Goal: Task Accomplishment & Management: Complete application form

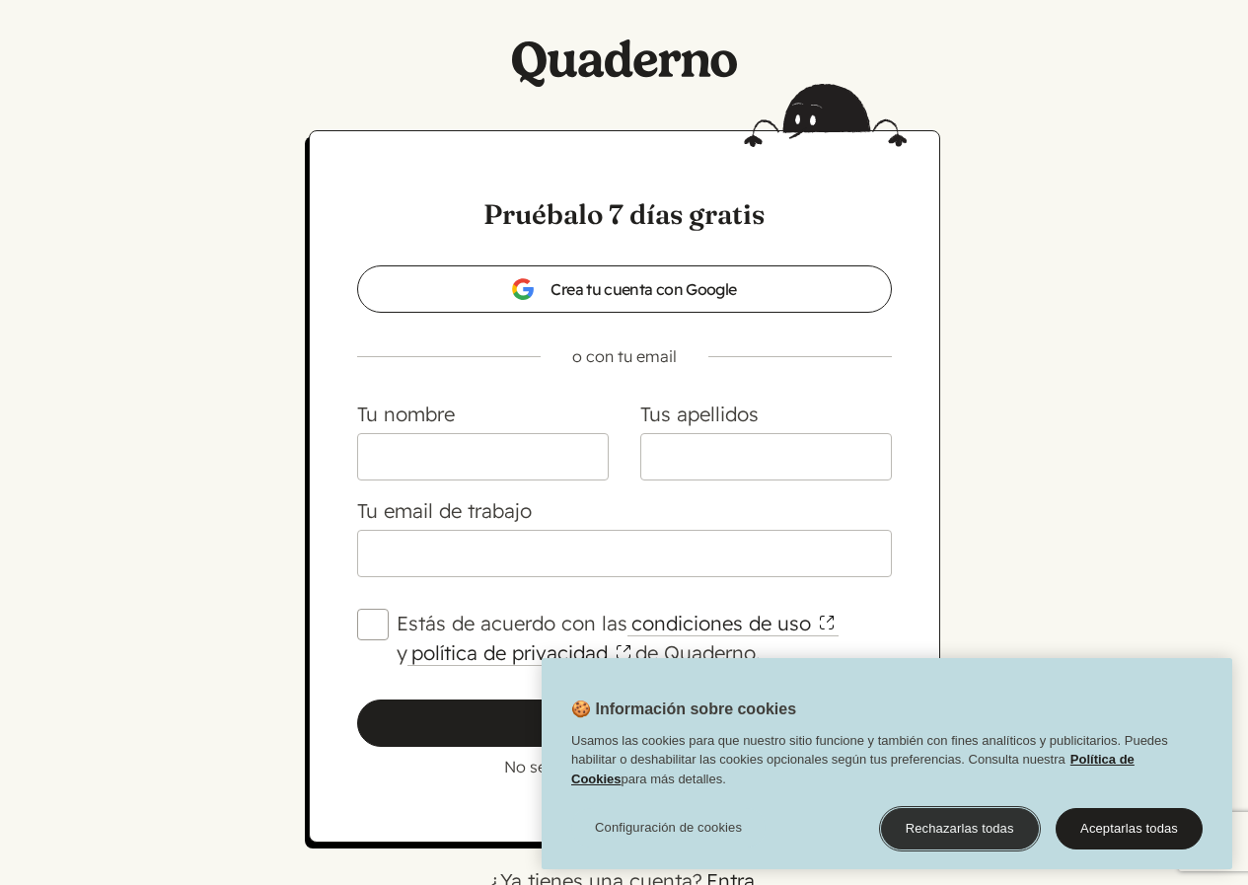
click at [957, 831] on button "Rechazarlas todas" at bounding box center [960, 828] width 158 height 41
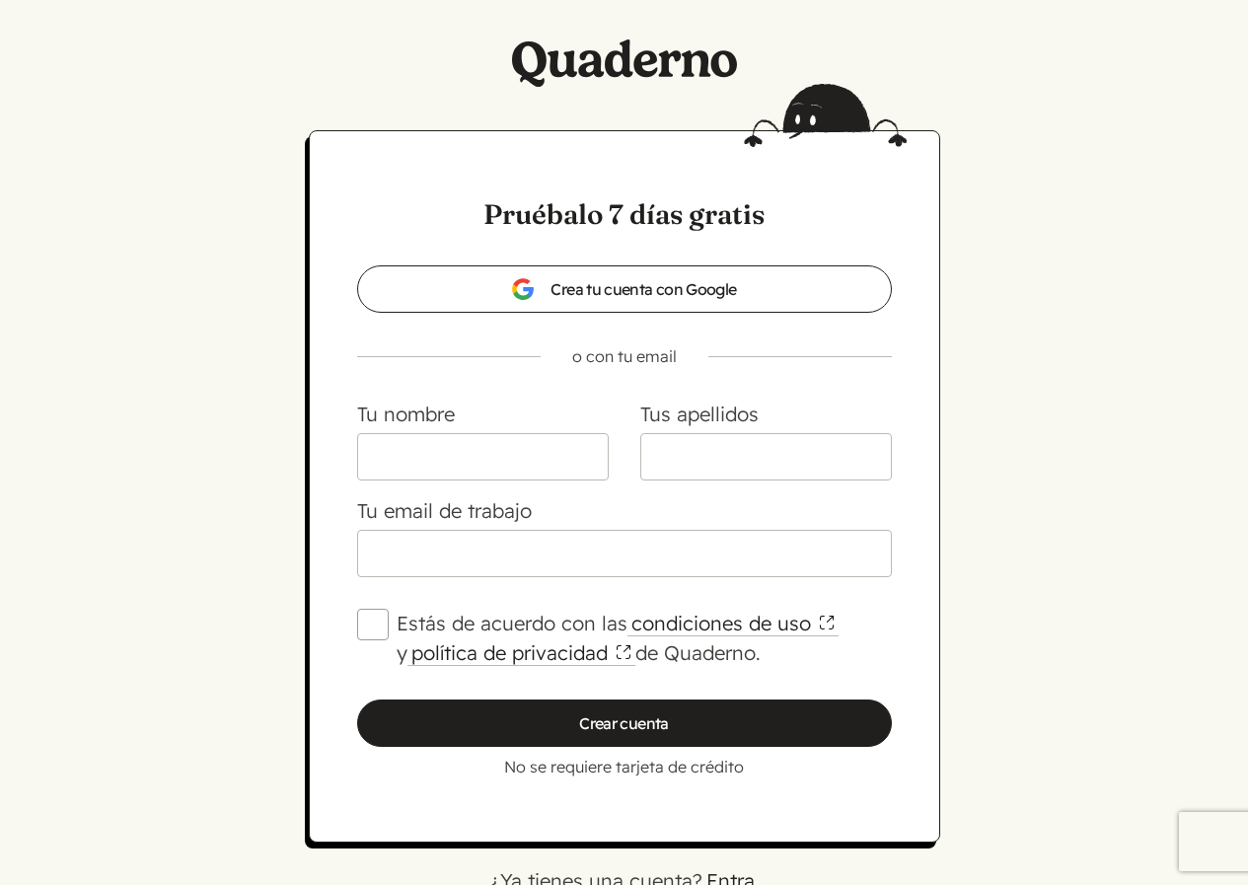
scroll to position [50, 0]
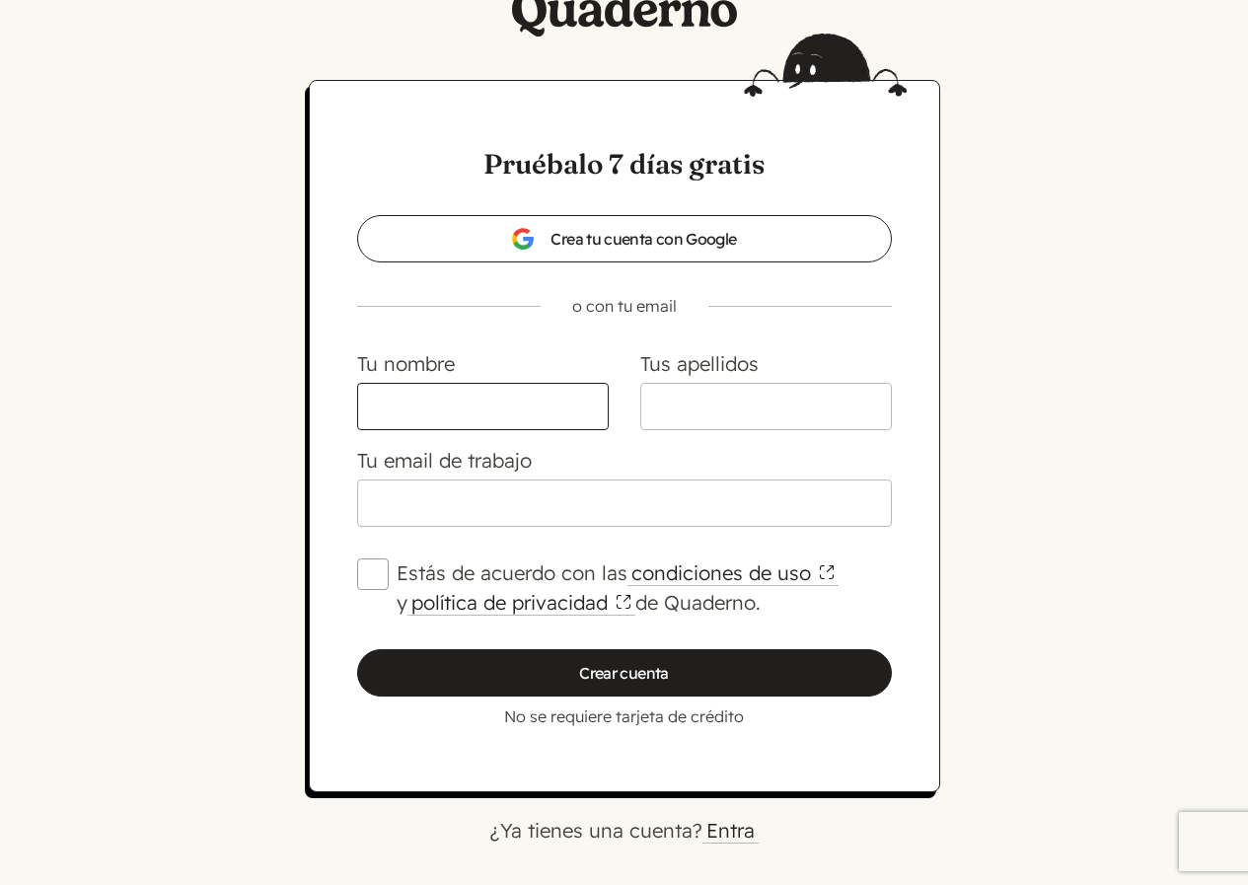
click at [500, 396] on input "Tu nombre" at bounding box center [482, 406] width 251 height 47
type input "[PERSON_NAME] [PERSON_NAME]"
type input "[PERSON_NAME]"
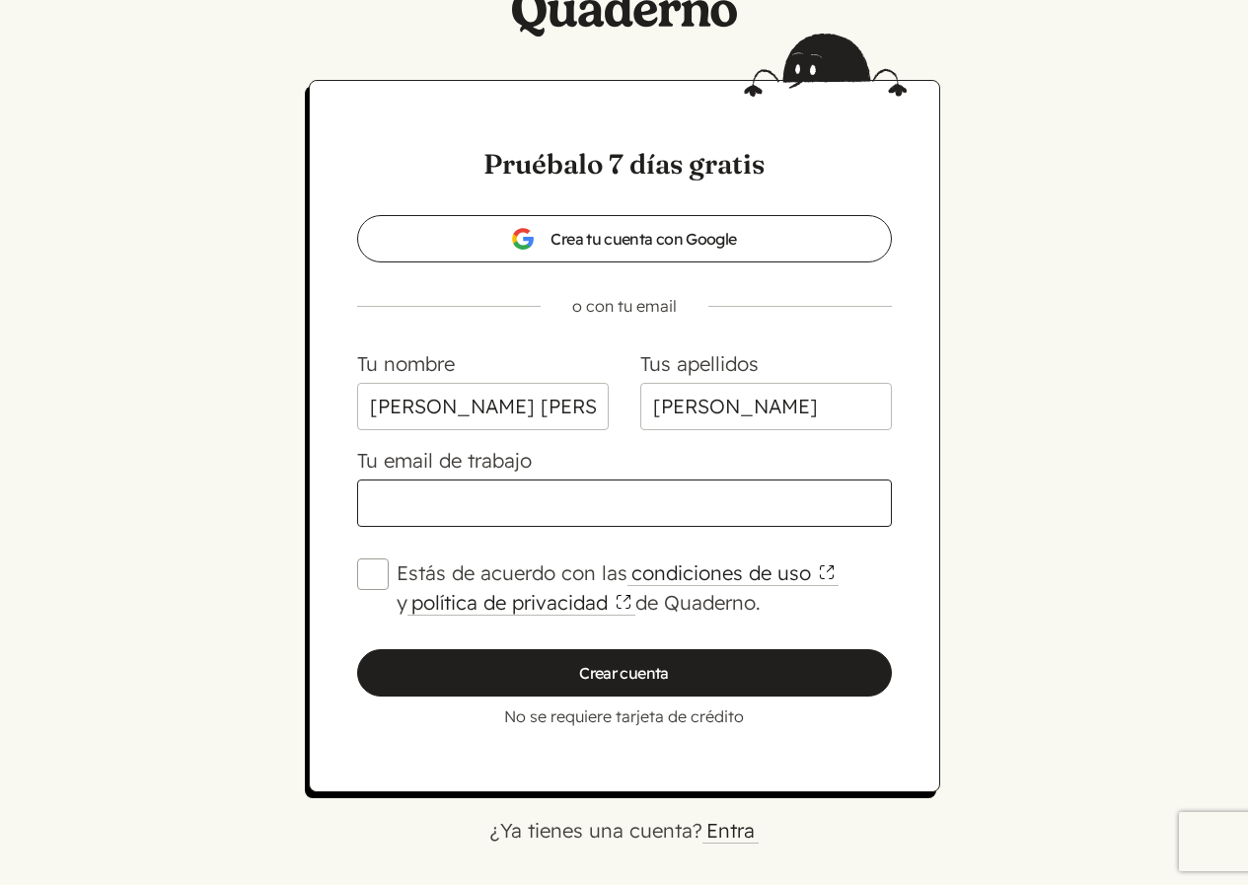
click at [435, 510] on input "Tu email de trabajo" at bounding box center [624, 502] width 535 height 47
click at [510, 506] on input "anaromcab" at bounding box center [624, 502] width 535 height 47
click at [500, 510] on input "anaromcab" at bounding box center [624, 502] width 535 height 47
type input "[EMAIL_ADDRESS][DOMAIN_NAME]"
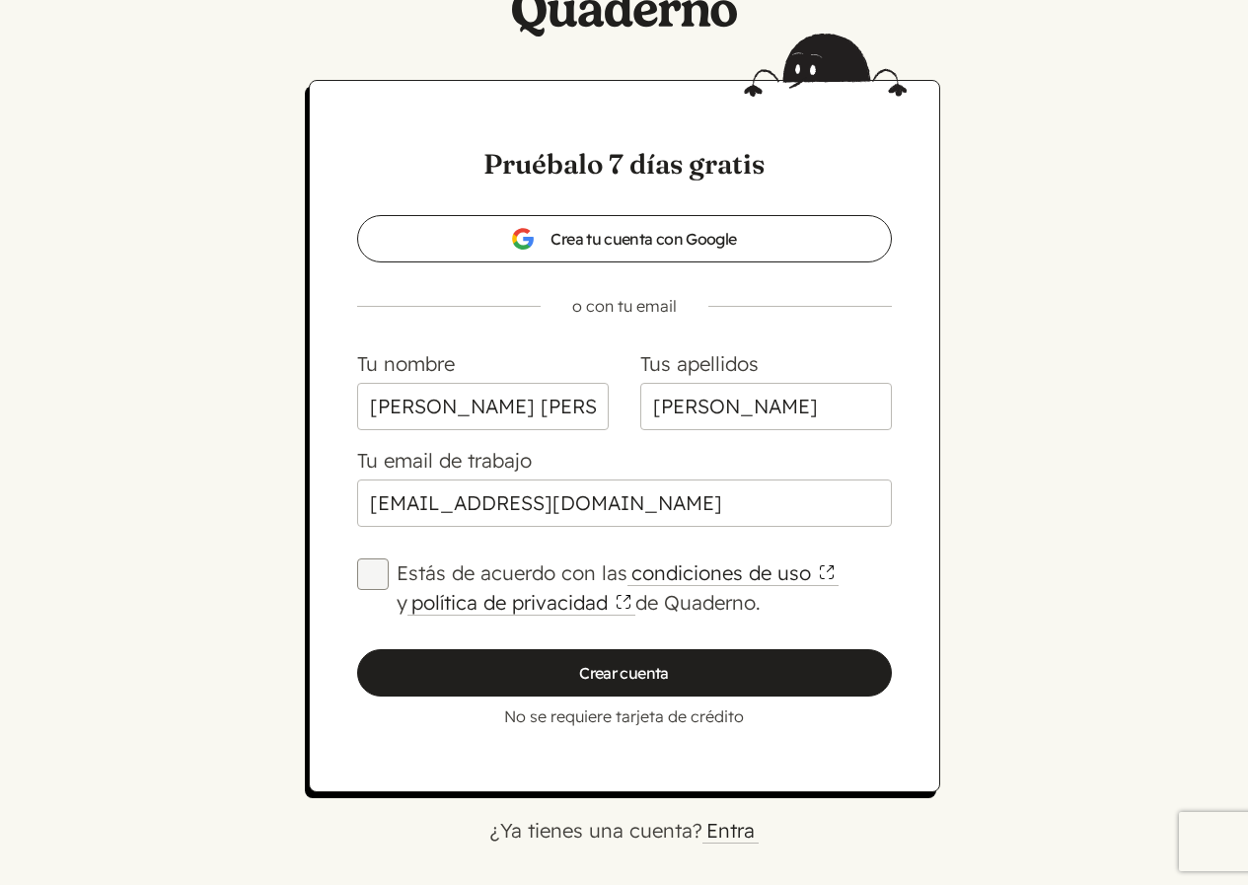
click at [369, 580] on input "Estás de acuerdo con las condiciones de uso y política de privacidad de Quadern…" at bounding box center [373, 574] width 32 height 32
checkbox input "true"
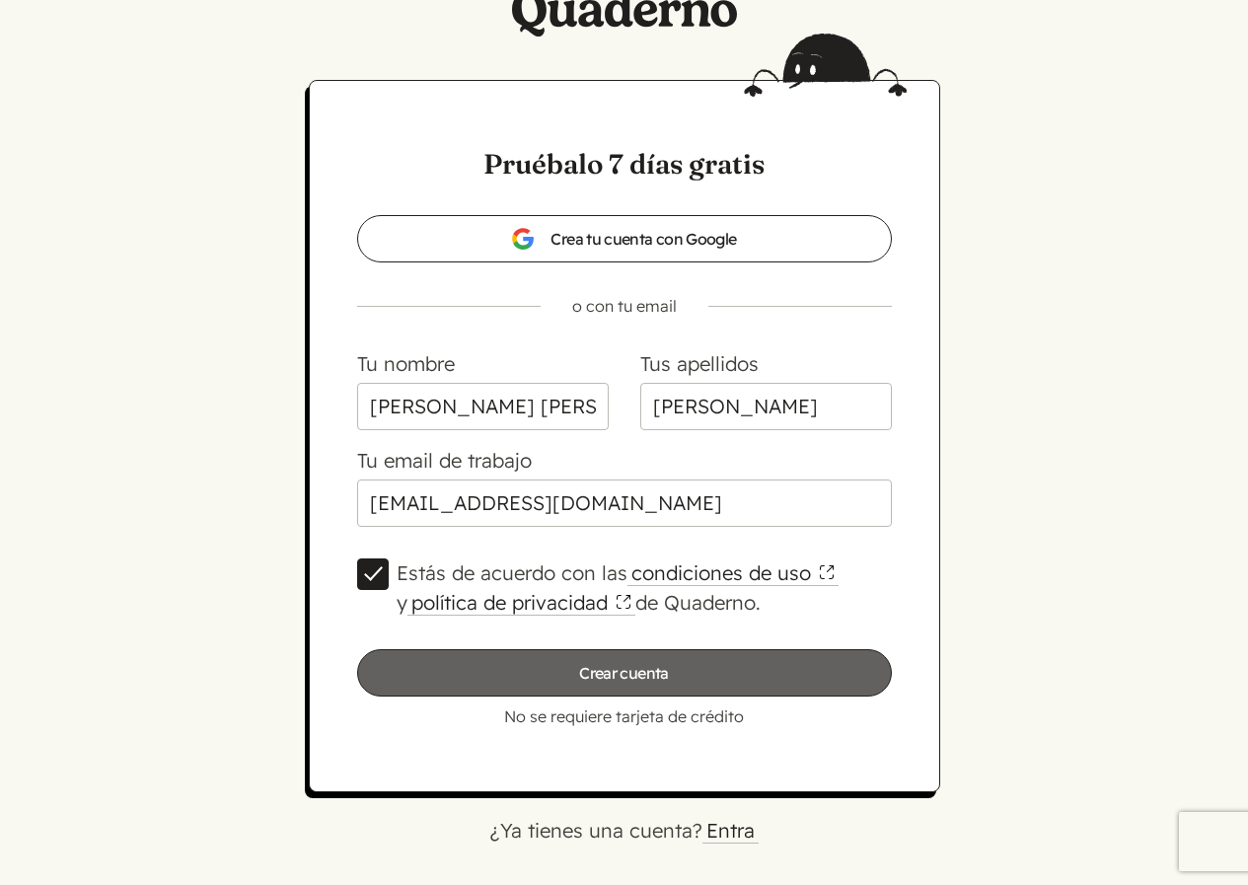
click at [584, 673] on input "Crear cuenta" at bounding box center [624, 672] width 535 height 47
type input "Por favor, espera…"
